Goal: Transaction & Acquisition: Purchase product/service

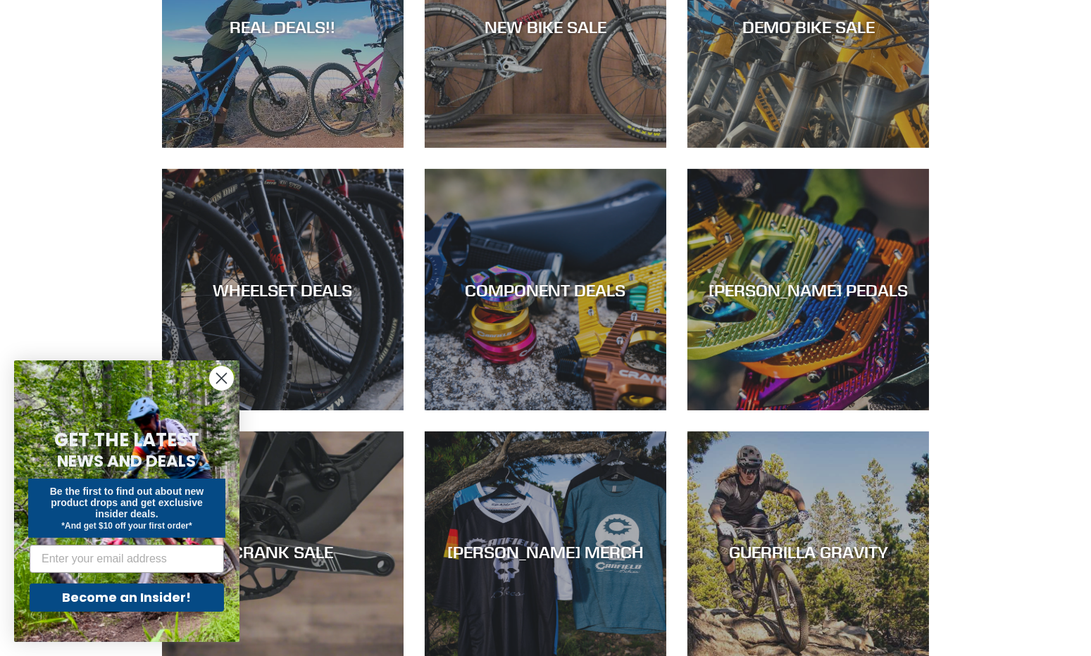
scroll to position [427, 0]
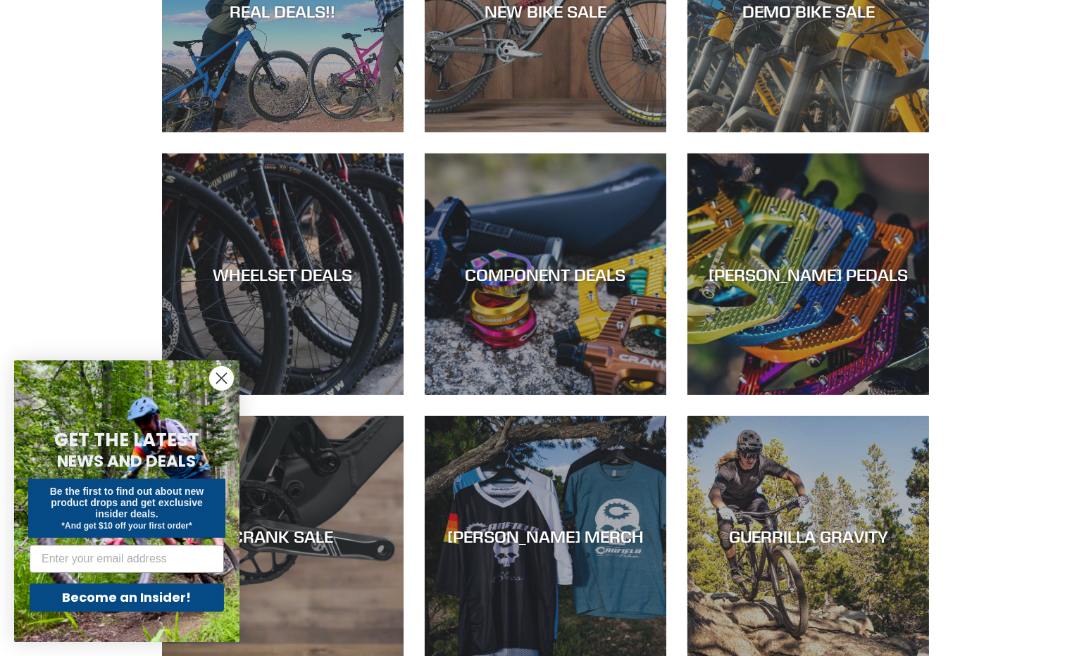
click at [217, 386] on circle "Close dialog" at bounding box center [221, 378] width 23 height 23
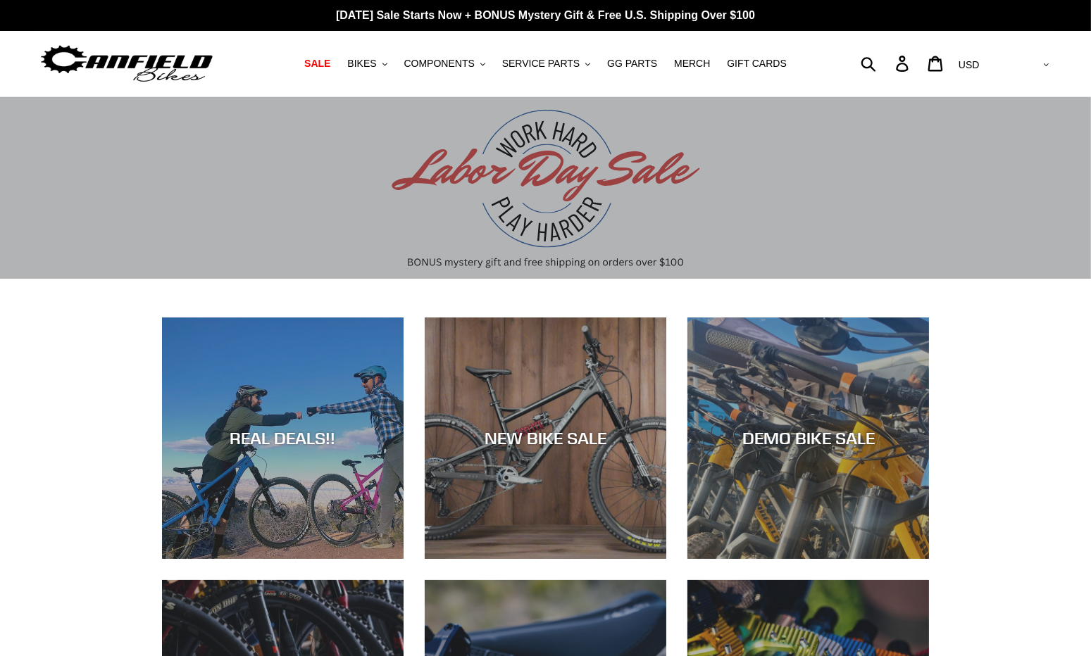
scroll to position [1, 0]
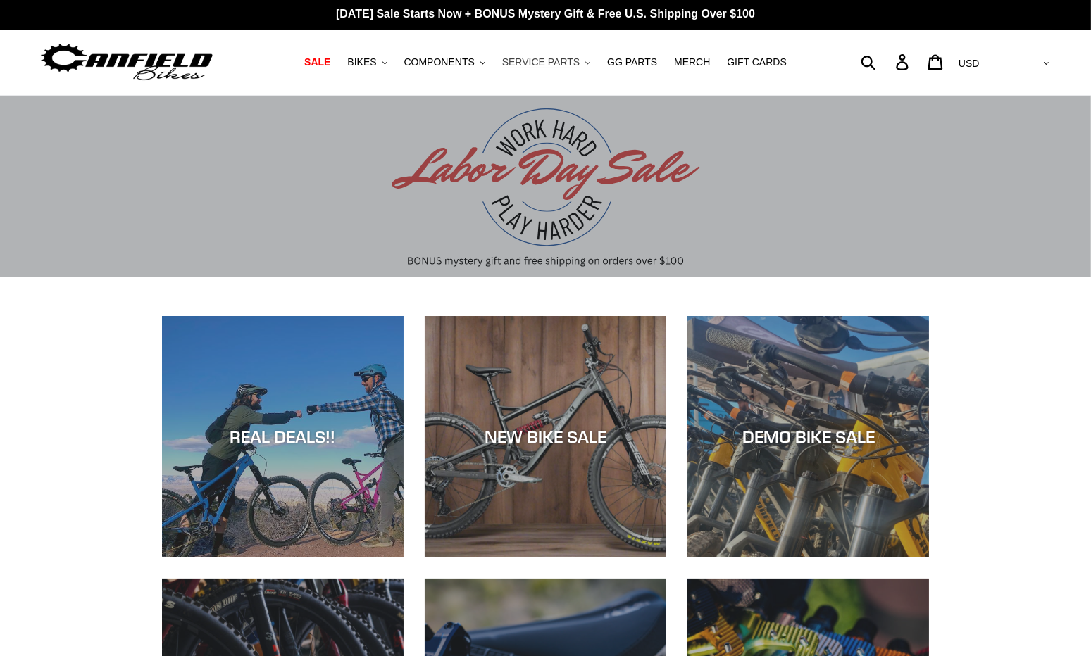
click at [552, 62] on span "SERVICE PARTS" at bounding box center [540, 62] width 77 height 12
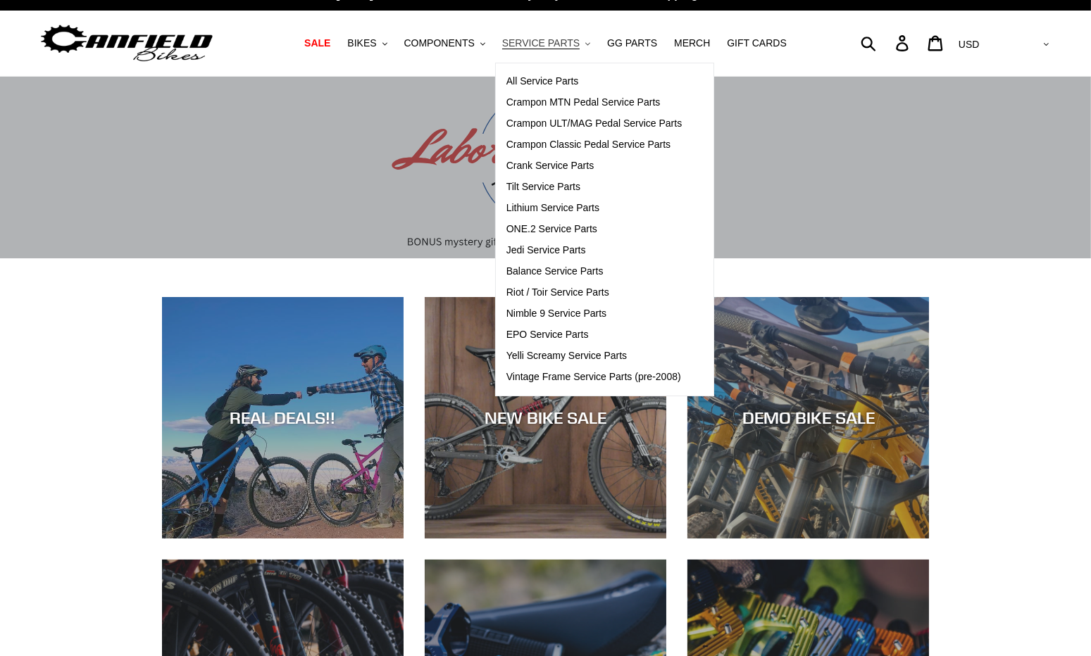
scroll to position [23, 0]
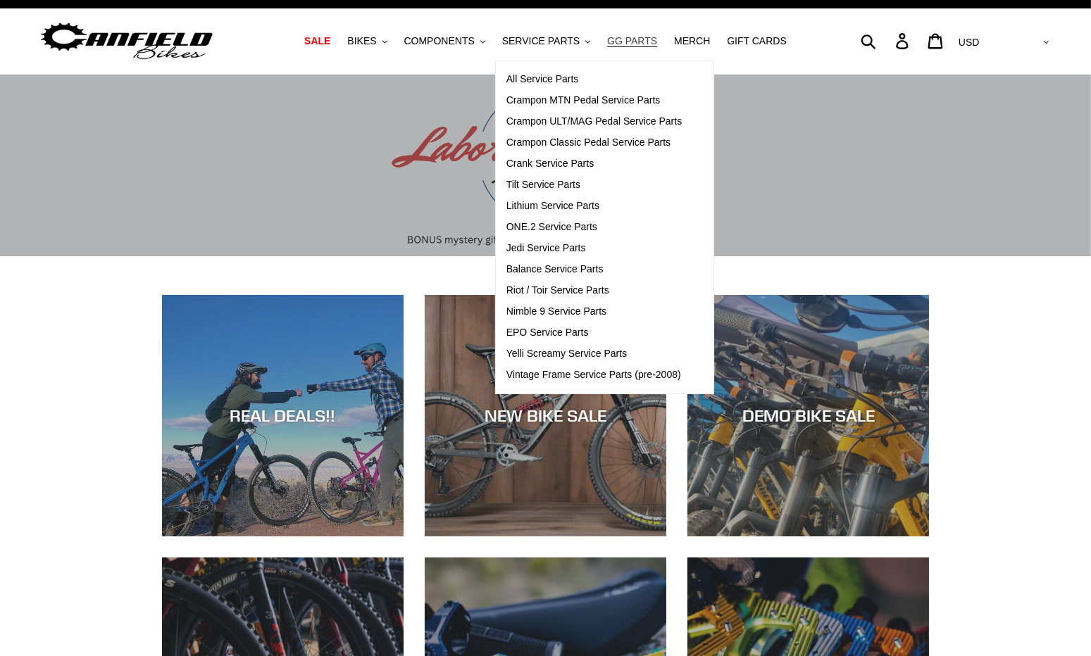
click at [621, 38] on span "GG PARTS" at bounding box center [632, 41] width 50 height 12
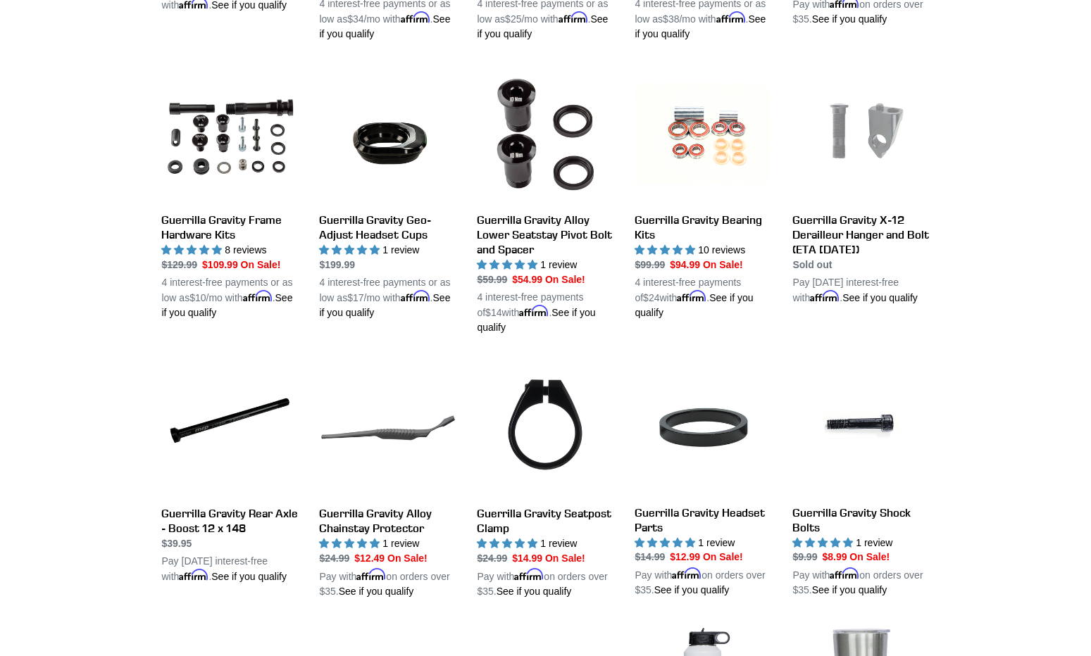
scroll to position [748, 0]
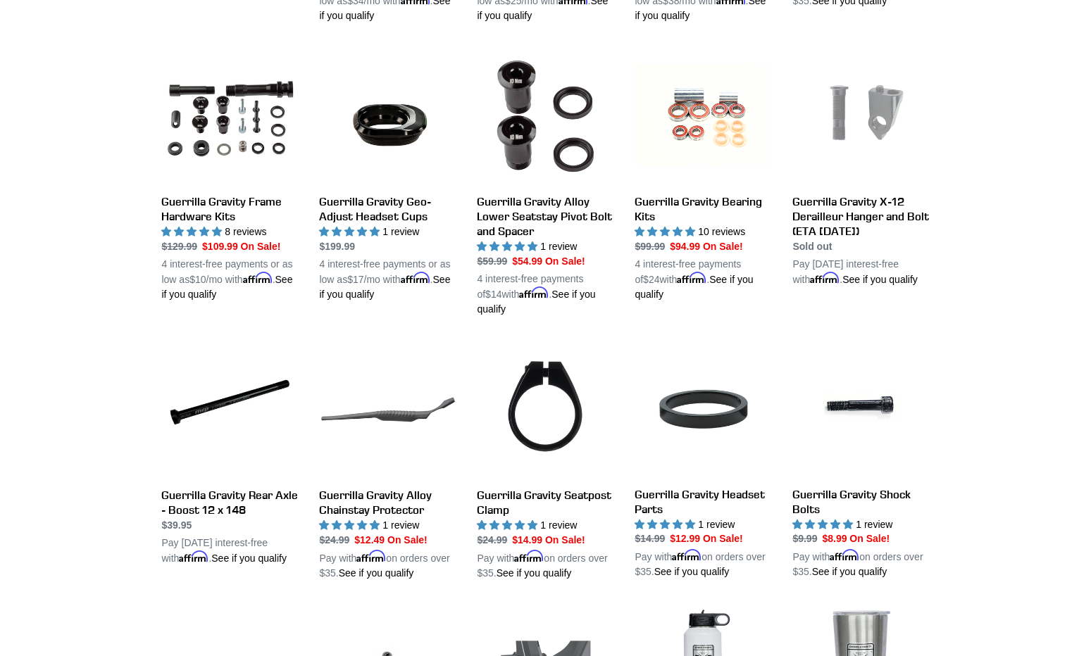
click at [1000, 357] on div "Guerrilla Gravity Deals Guerrilla Gravity Revved Modular Front Triangle Guerril…" at bounding box center [545, 425] width 1091 height 1443
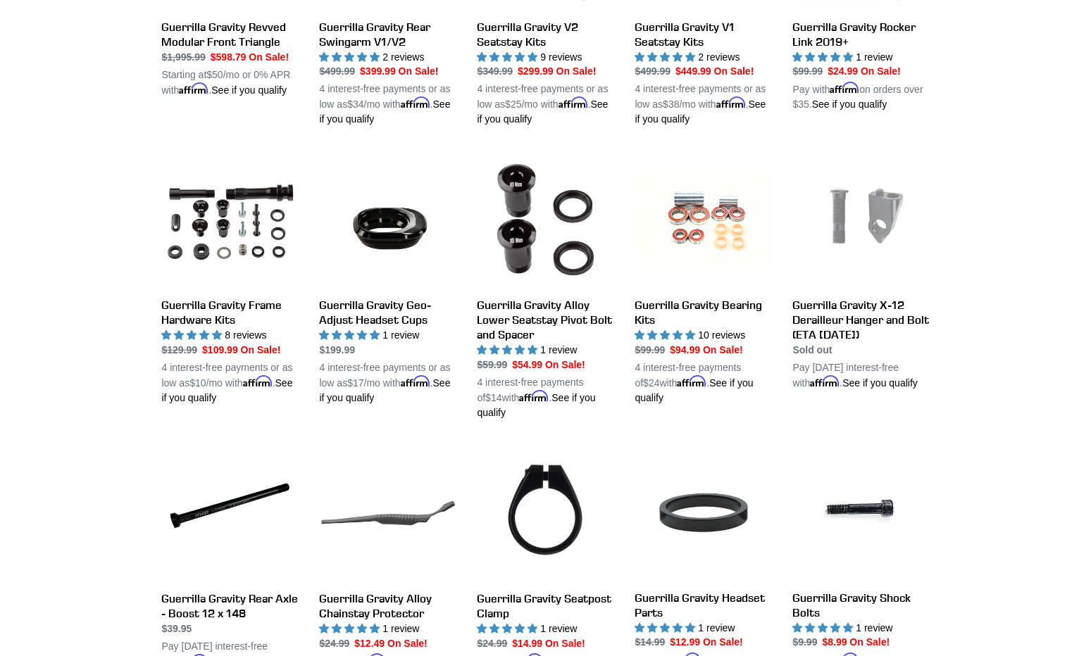
scroll to position [661, 0]
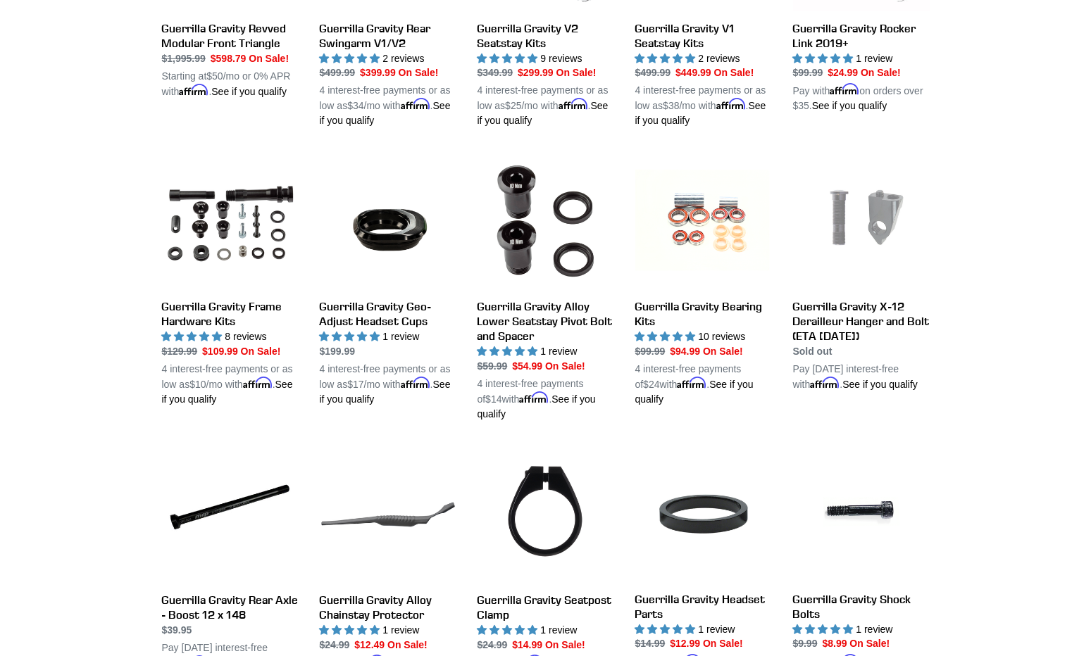
click at [1017, 162] on div "Guerrilla Gravity Deals Guerrilla Gravity Revved Modular Front Triangle Guerril…" at bounding box center [545, 530] width 1091 height 1443
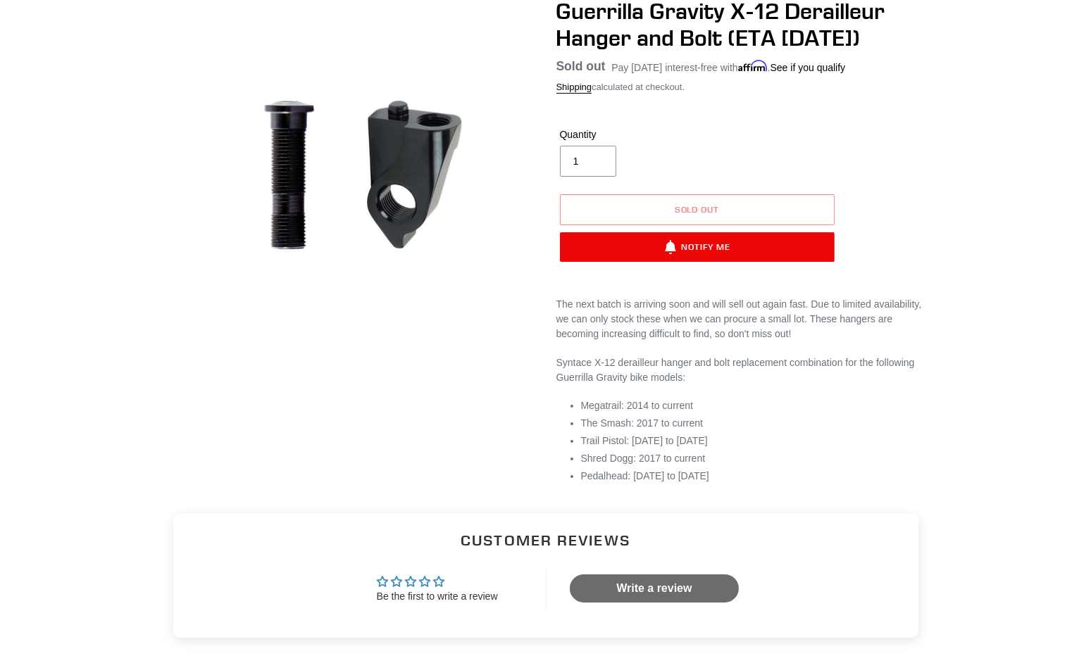
scroll to position [138, 0]
click at [632, 343] on div "The next batch is arriving soon and will sell out again fast. Due to limited av…" at bounding box center [742, 390] width 373 height 187
click at [984, 315] on div "Guerrilla Gravity X-12 Derailleur Hanger and Bolt (ETA [DATE]) No reviews Regul…" at bounding box center [545, 247] width 1091 height 499
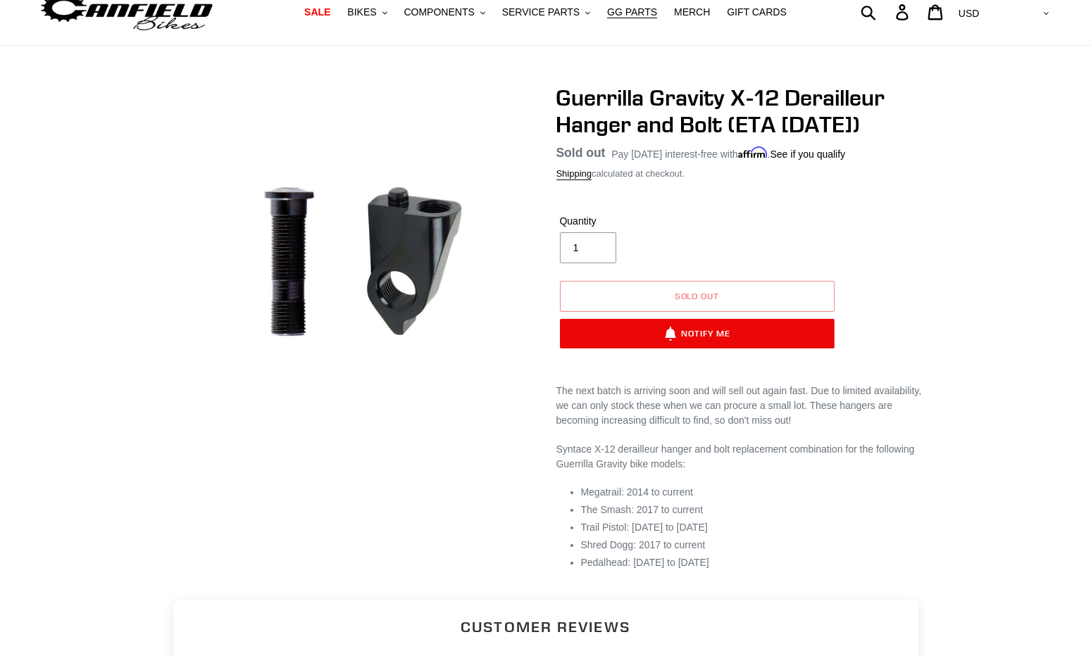
scroll to position [54, 0]
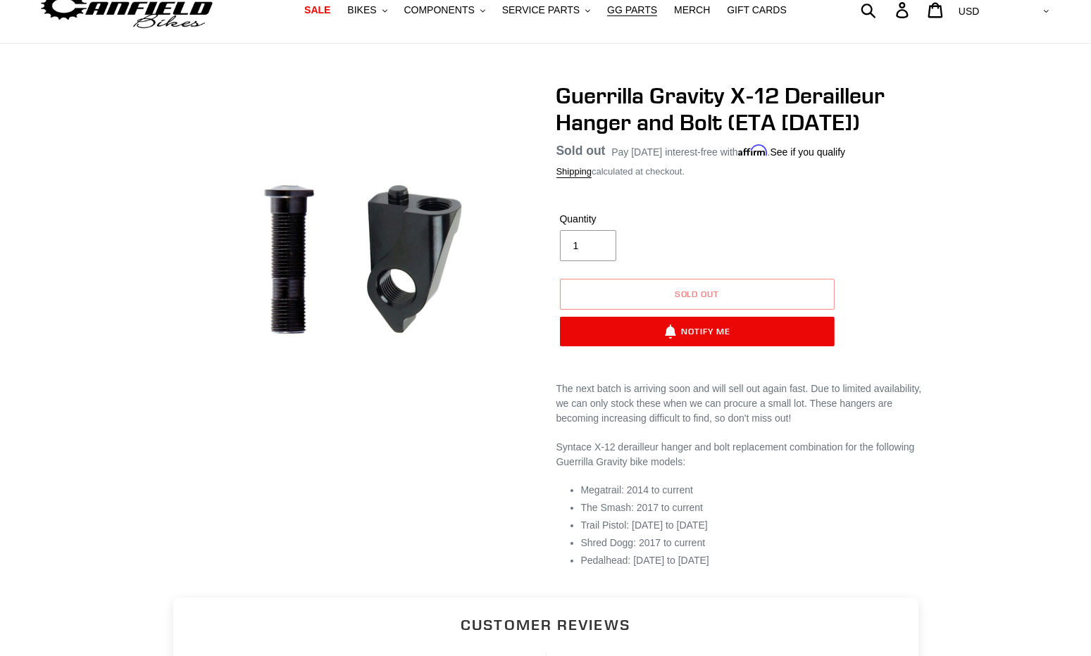
click at [937, 279] on div "Guerrilla Gravity X-12 Derailleur Hanger and Bolt (ETA [DATE]) No reviews Regul…" at bounding box center [545, 331] width 845 height 499
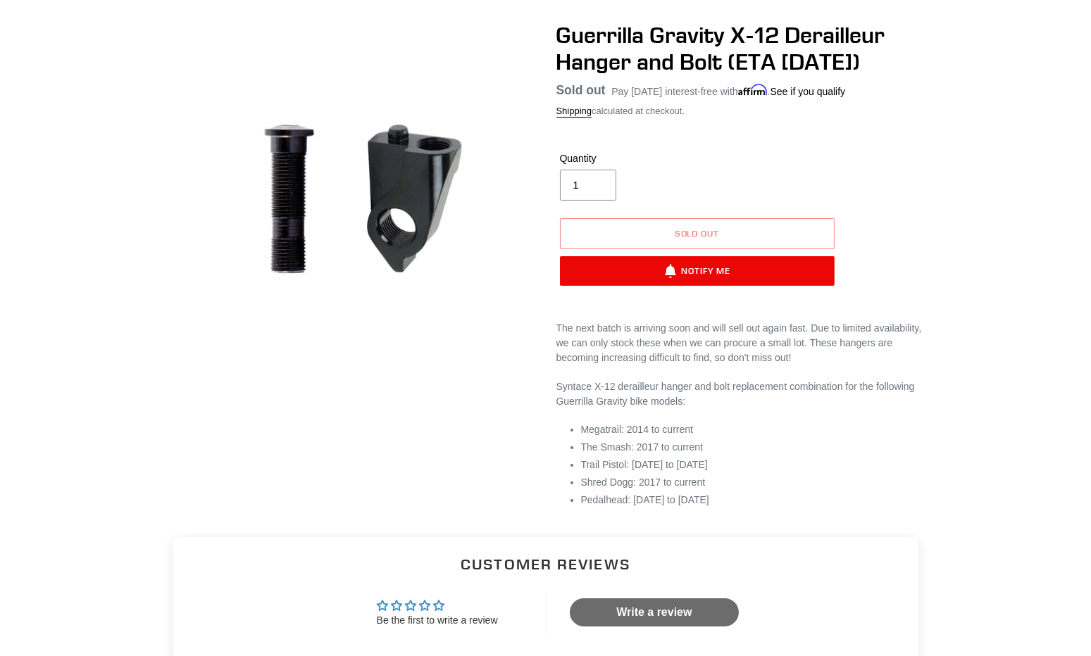
scroll to position [115, 0]
click at [1008, 341] on div "Guerrilla Gravity X-12 Derailleur Hanger and Bolt (ETA [DATE]) No reviews Regul…" at bounding box center [545, 270] width 1091 height 499
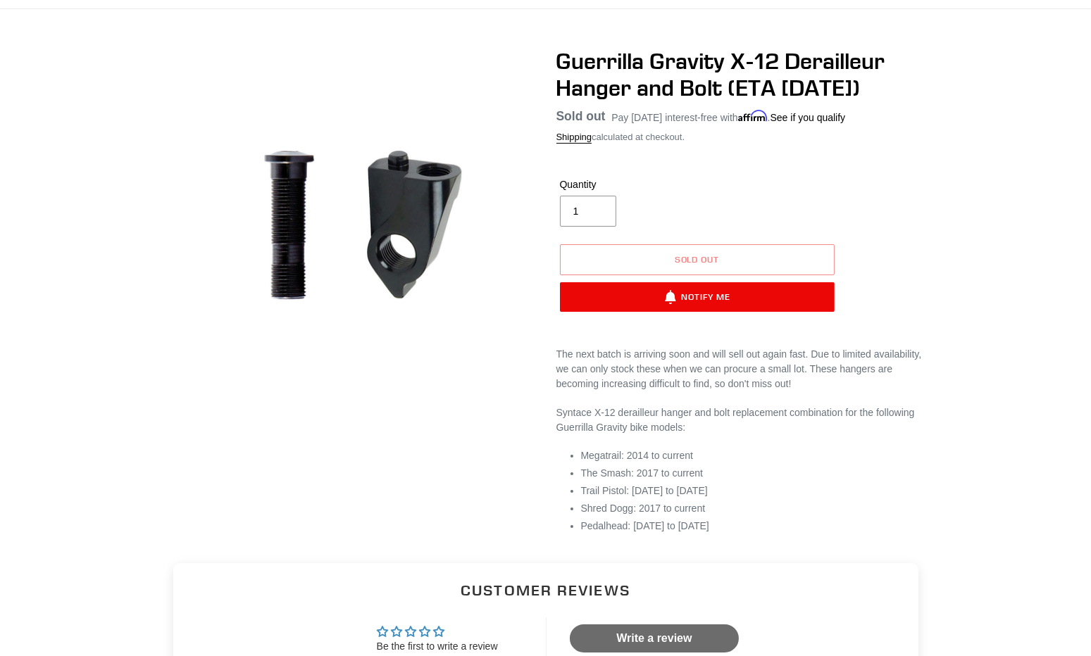
scroll to position [65, 0]
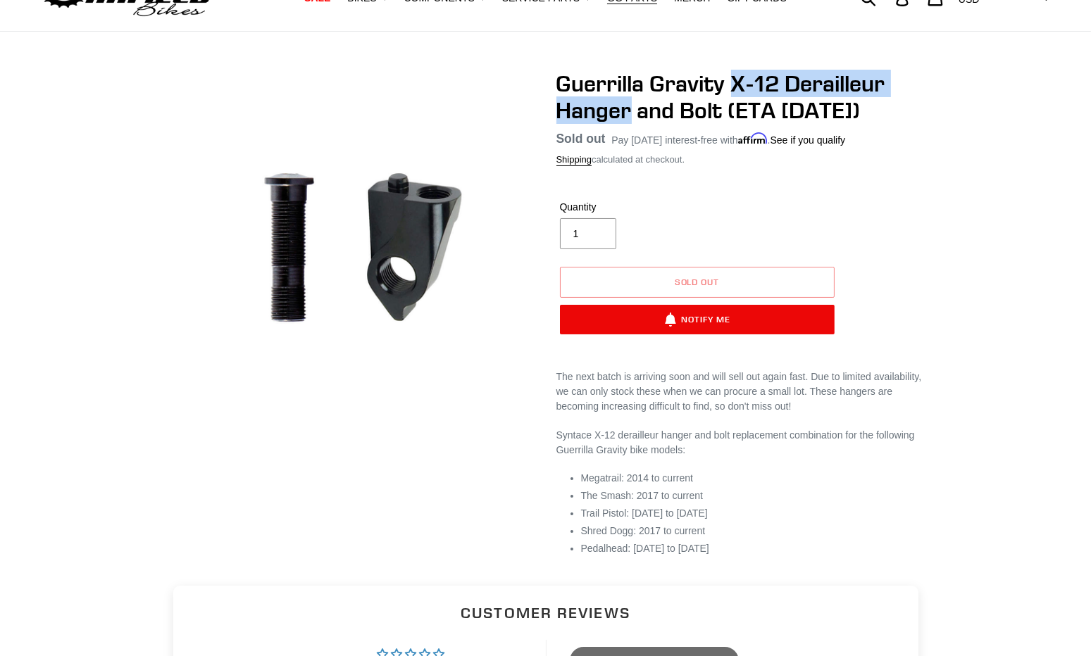
copy h1 "X-12 Derailleur Hanger"
